Goal: Use online tool/utility: Utilize a website feature to perform a specific function

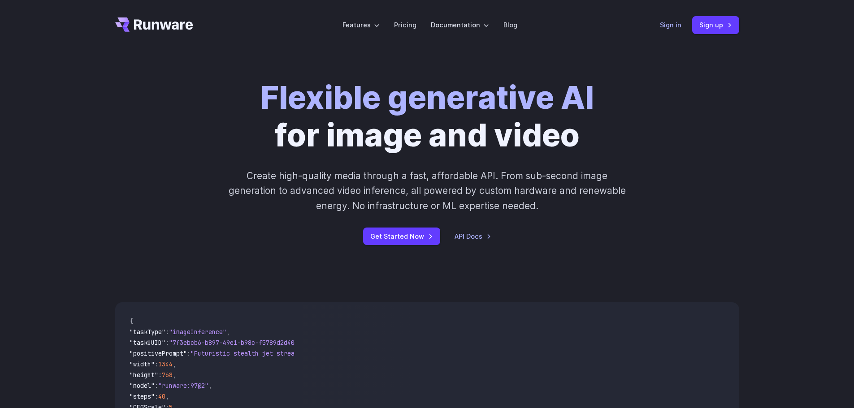
click at [673, 24] on link "Sign in" at bounding box center [671, 25] width 22 height 10
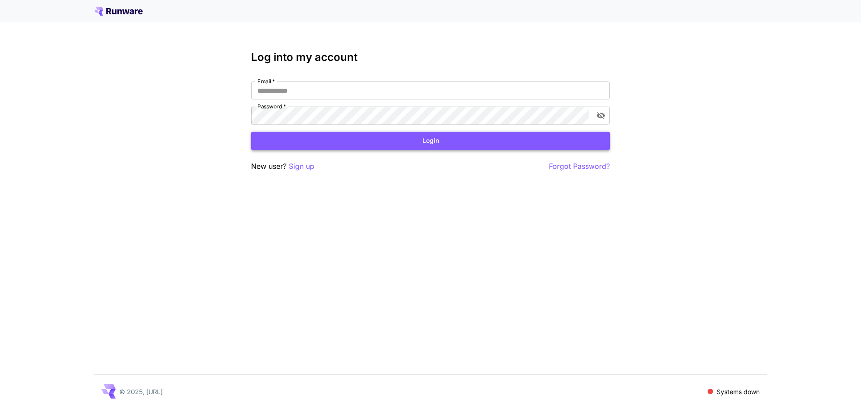
type input "**********"
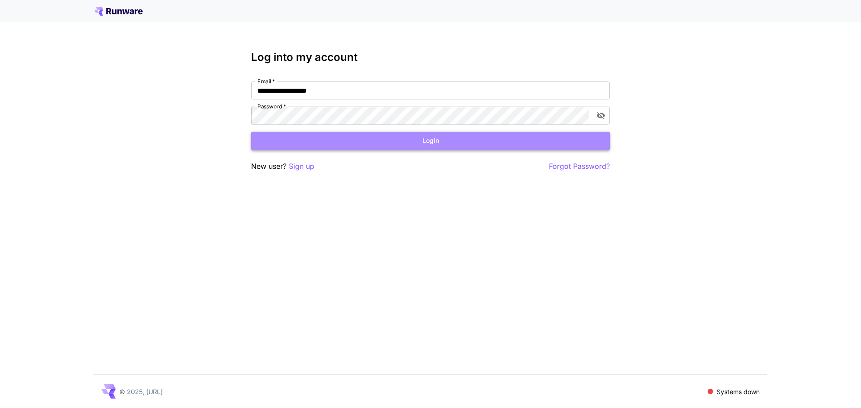
click at [368, 140] on button "Login" at bounding box center [430, 141] width 359 height 18
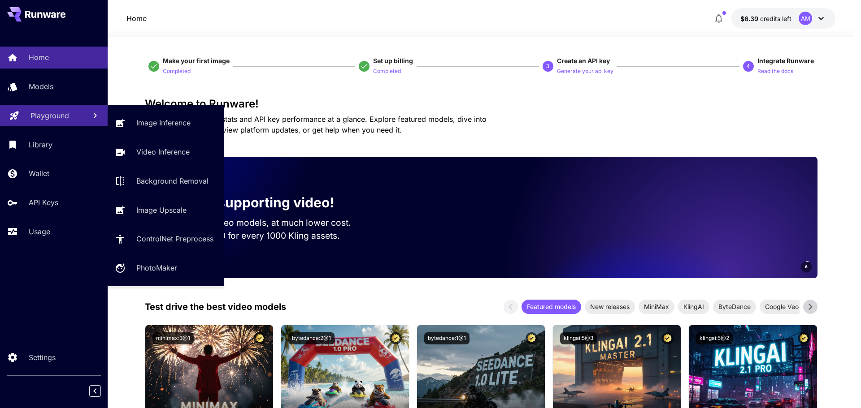
click at [43, 108] on link "Playground" at bounding box center [54, 116] width 108 height 22
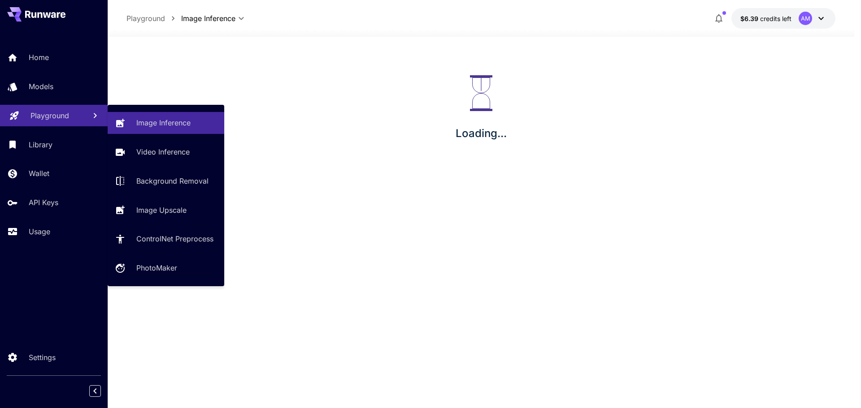
click at [43, 108] on link "Playground" at bounding box center [54, 116] width 108 height 22
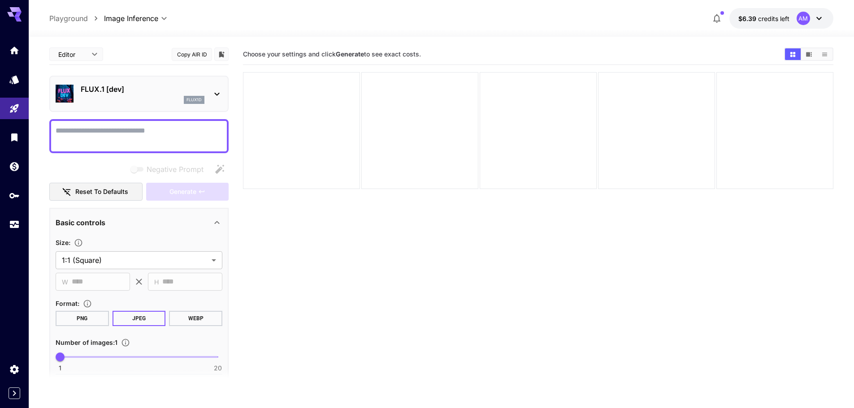
click at [103, 78] on div "FLUX.1 [dev] flux1d" at bounding box center [138, 94] width 179 height 36
click at [107, 93] on p "FLUX.1 [dev]" at bounding box center [143, 89] width 124 height 11
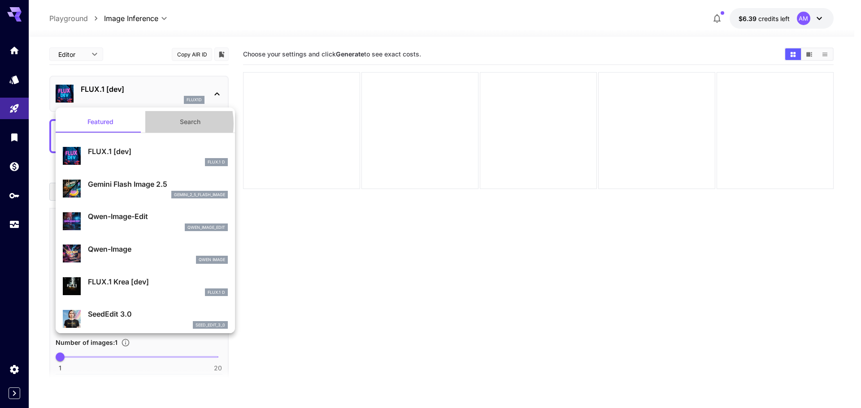
click at [161, 124] on button "Search" at bounding box center [190, 122] width 90 height 22
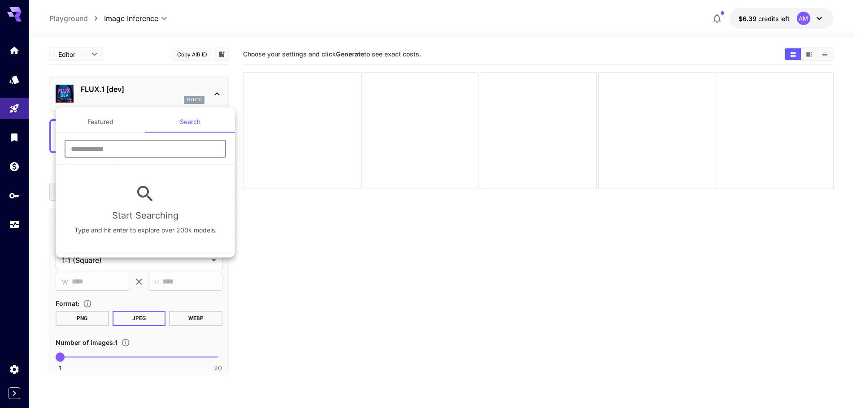
click at [133, 143] on input "text" at bounding box center [145, 149] width 161 height 18
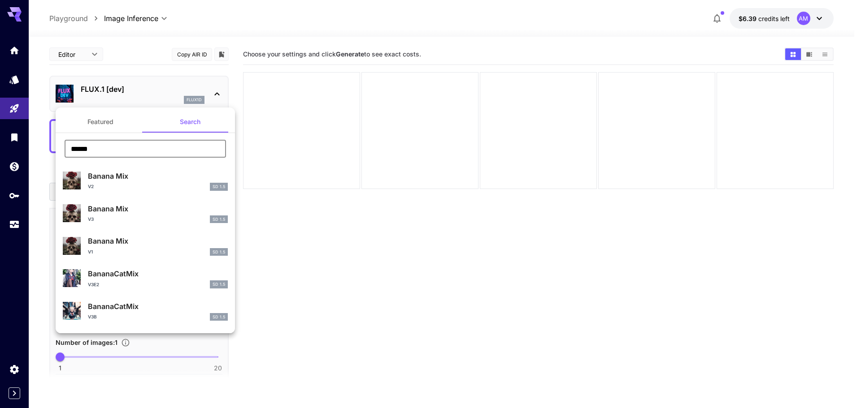
scroll to position [30, 0]
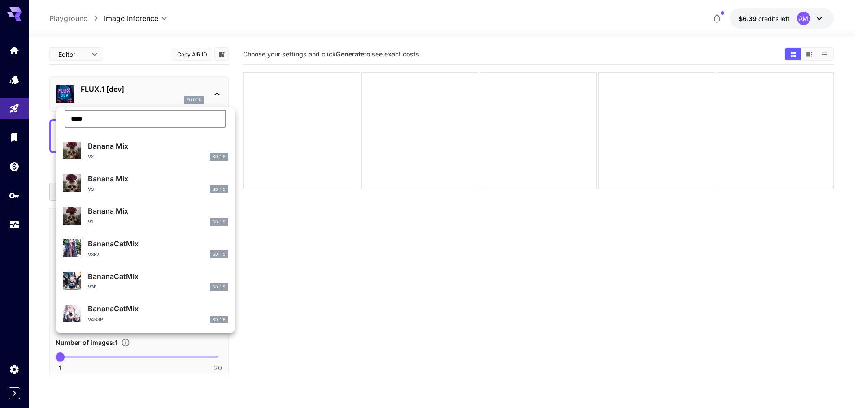
type input "****"
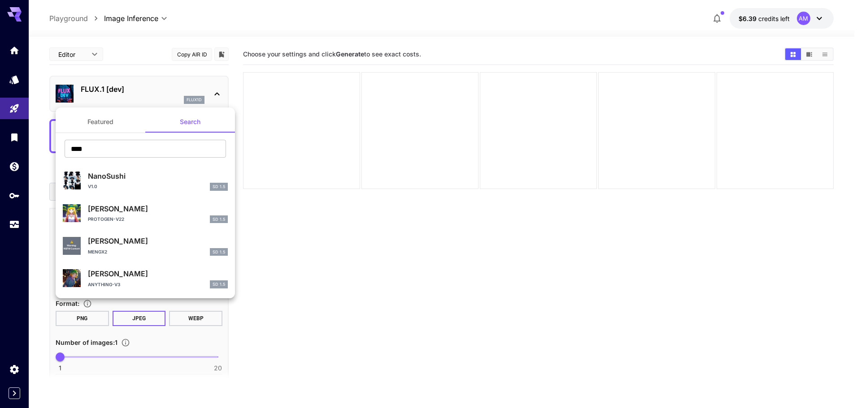
click at [12, 77] on div at bounding box center [430, 204] width 861 height 408
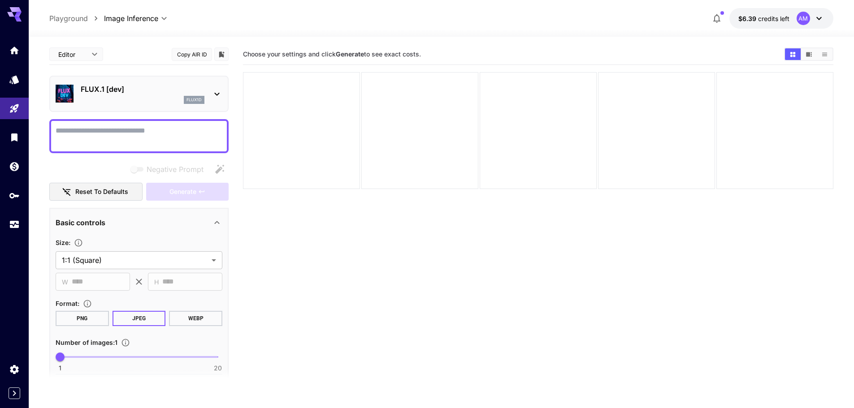
click at [100, 85] on p "FLUX.1 [dev]" at bounding box center [143, 89] width 124 height 11
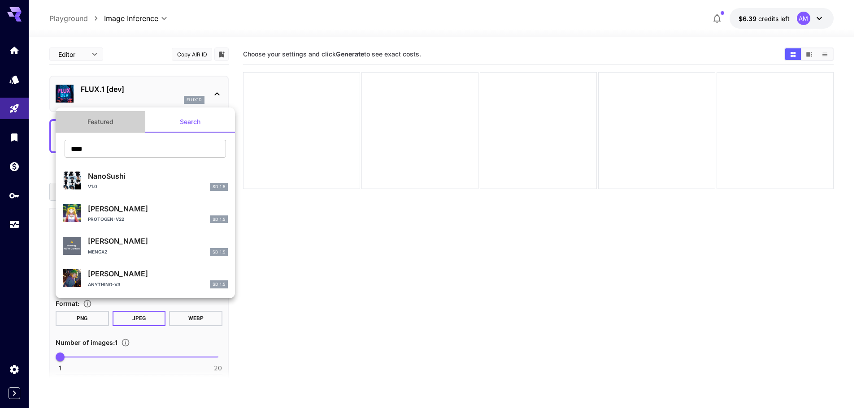
click at [106, 127] on button "Featured" at bounding box center [101, 122] width 90 height 22
